Goal: Task Accomplishment & Management: Use online tool/utility

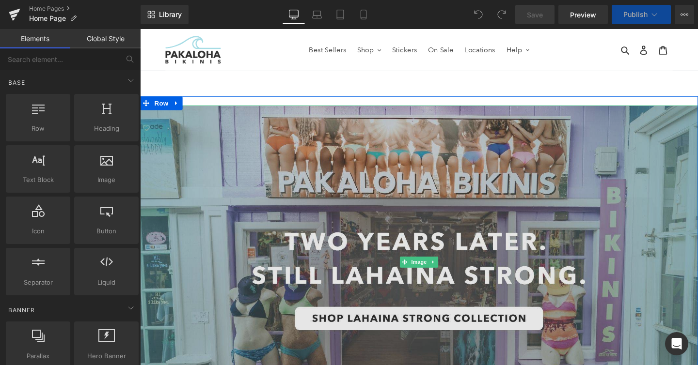
click at [356, 276] on img at bounding box center [433, 273] width 586 height 329
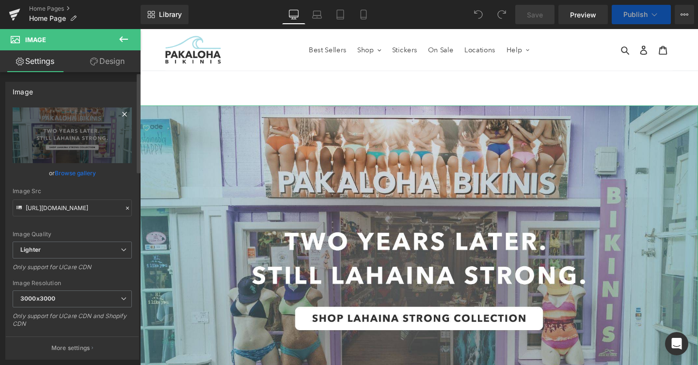
click at [119, 112] on icon at bounding box center [125, 115] width 12 height 12
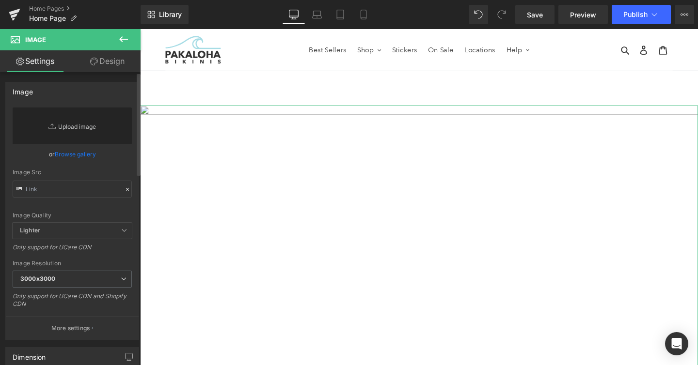
click at [53, 118] on link "Replace Image" at bounding box center [72, 126] width 119 height 37
type input "C:\fakepath\palaka-banner.jpg"
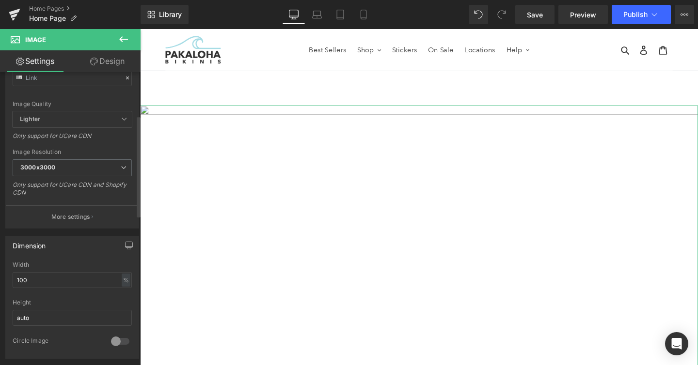
scroll to position [328, 0]
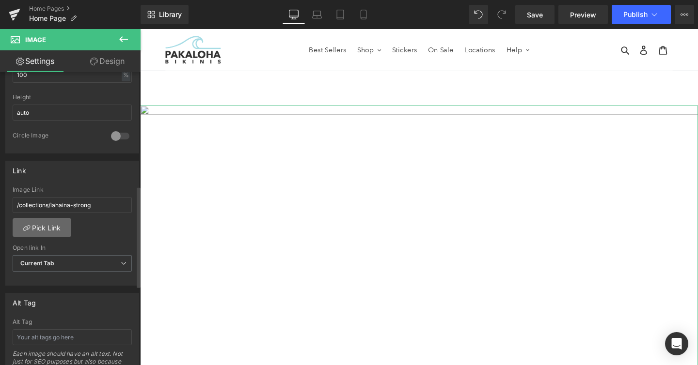
click at [47, 224] on link "Pick Link" at bounding box center [42, 227] width 59 height 19
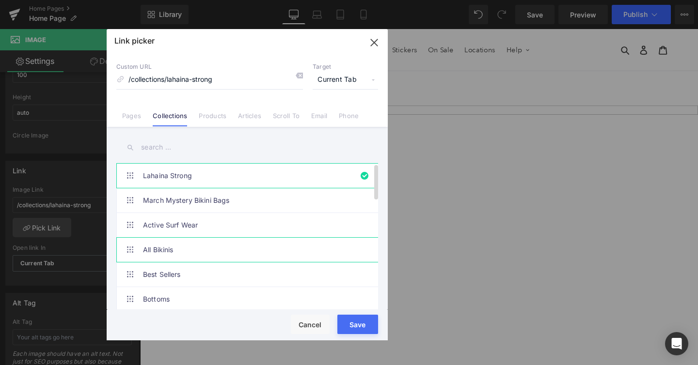
click at [169, 245] on link "All Bikinis" at bounding box center [249, 250] width 213 height 24
type input "/collections/bikinis"
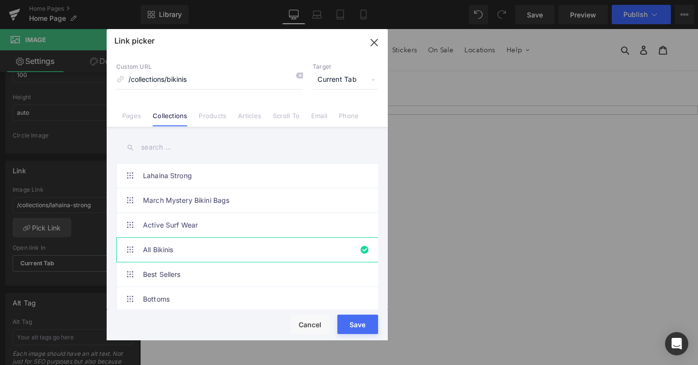
click at [352, 318] on button "Save" at bounding box center [357, 324] width 41 height 19
type input "/collections/bikinis"
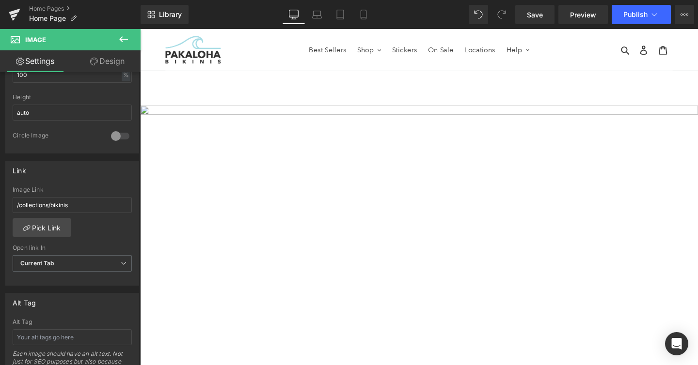
type input "[URL][DOMAIN_NAME]"
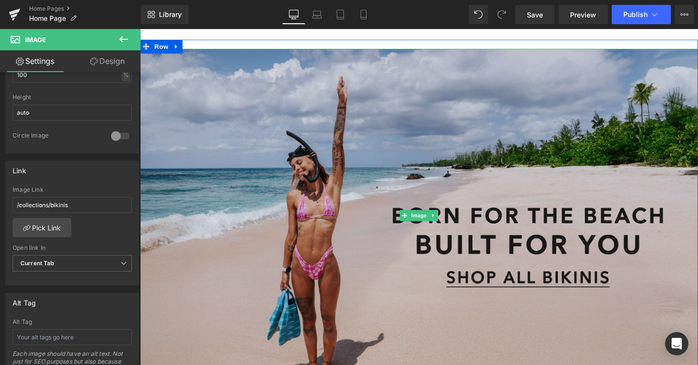
scroll to position [60, 0]
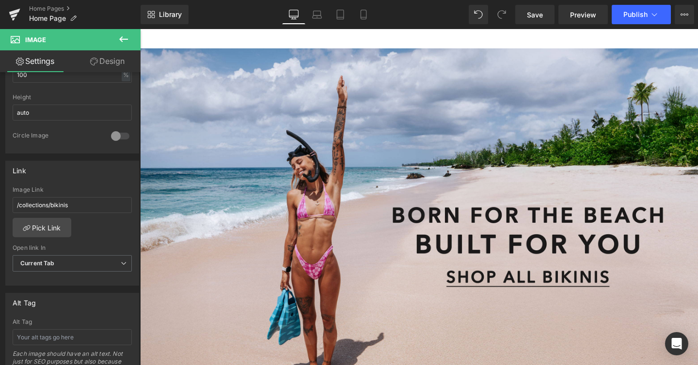
click at [634, 24] on div "Library Desktop Desktop Laptop Tablet Mobile Save Preview Publish Scheduled Vie…" at bounding box center [418, 14] width 557 height 29
click at [633, 19] on button "Publish" at bounding box center [640, 14] width 59 height 19
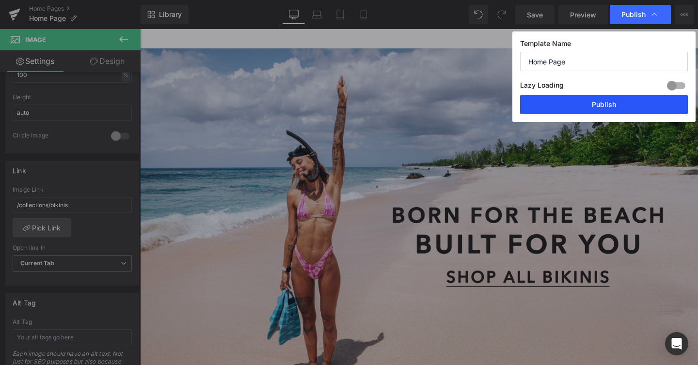
click at [573, 104] on button "Publish" at bounding box center [604, 104] width 168 height 19
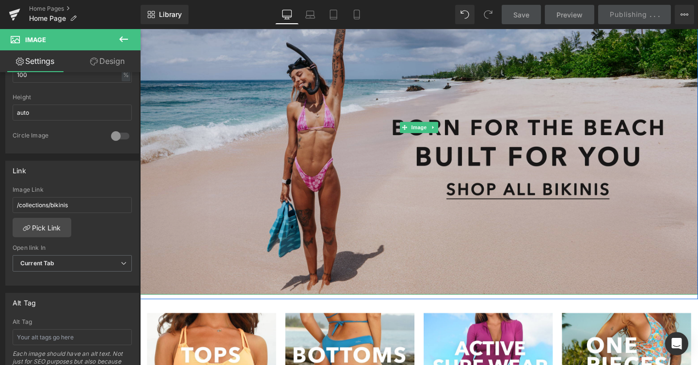
scroll to position [166, 0]
